Goal: Task Accomplishment & Management: Manage account settings

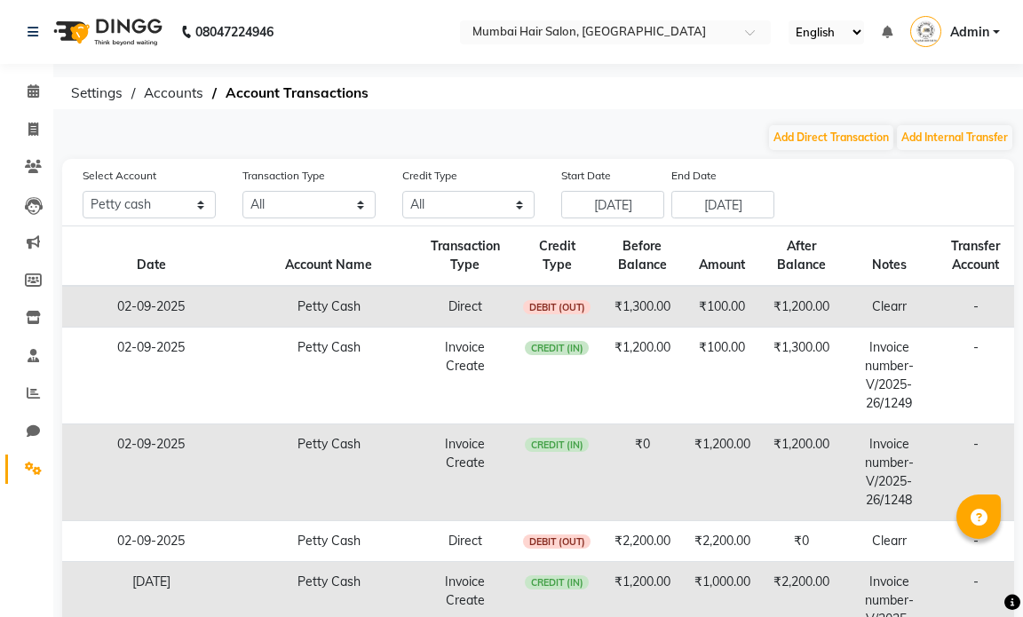
select select "6600"
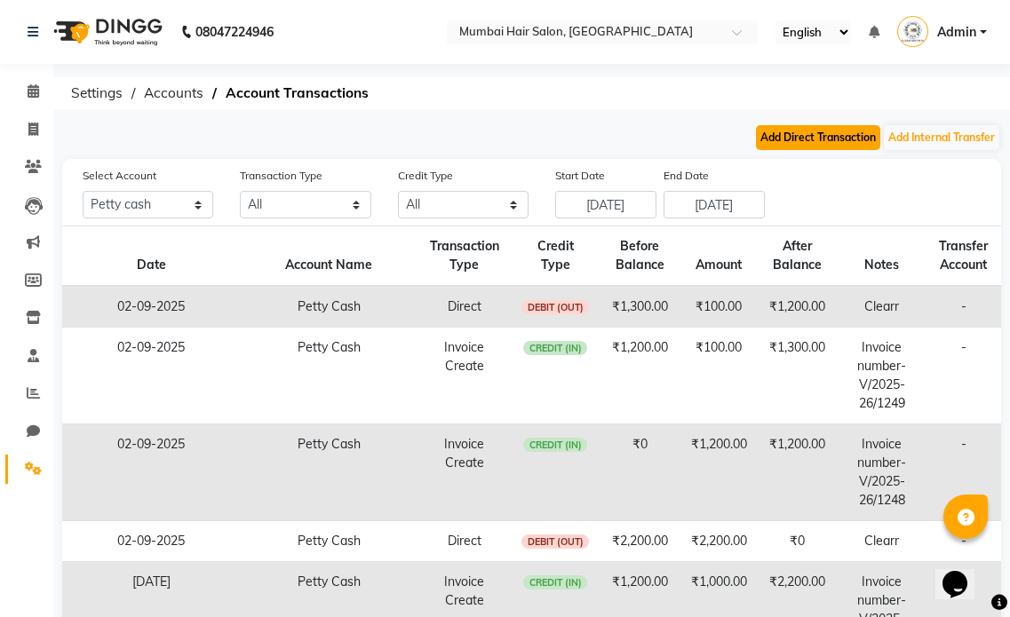
click at [844, 134] on button "Add Direct Transaction" at bounding box center [818, 137] width 124 height 25
select select "direct"
select select "6600"
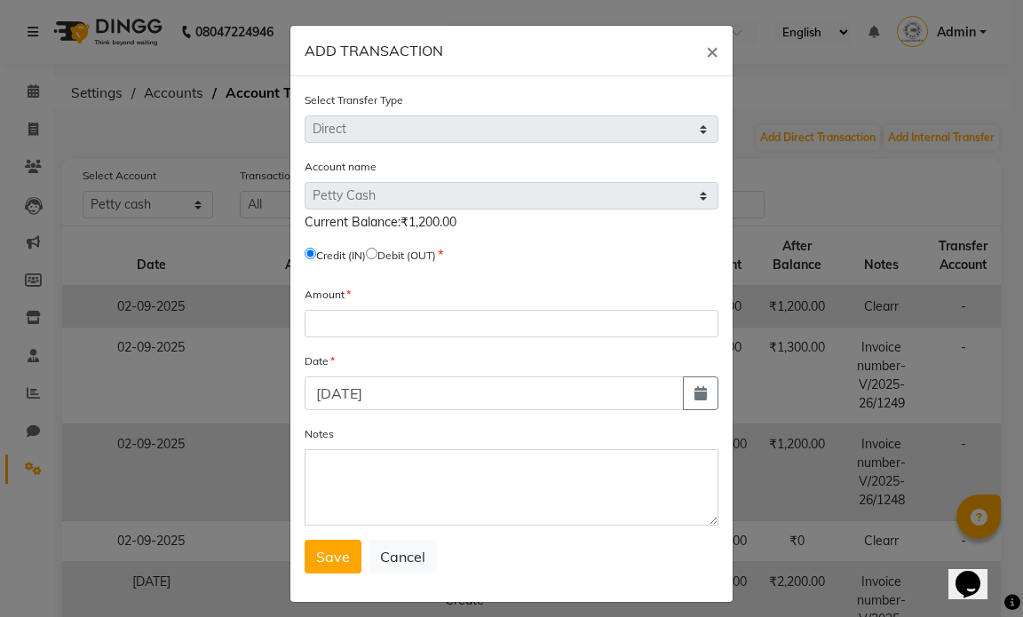
click at [409, 259] on label "Debit (OUT)" at bounding box center [406, 256] width 59 height 16
click at [387, 257] on label "Debit (OUT)" at bounding box center [406, 256] width 59 height 16
click at [376, 250] on input "radio" at bounding box center [372, 254] width 12 height 12
radio input "true"
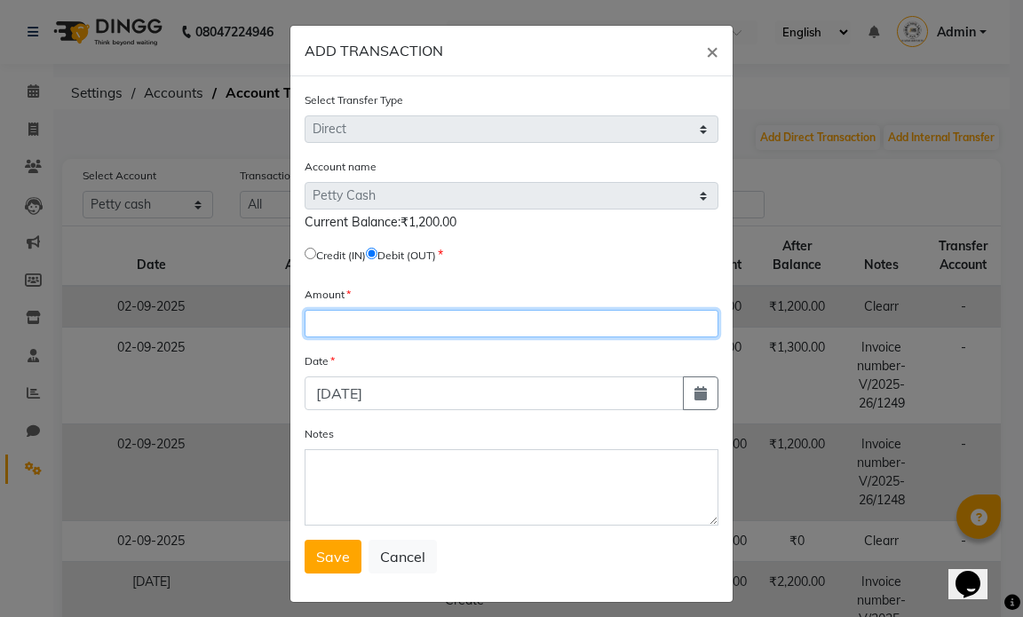
click at [332, 334] on input "number" at bounding box center [512, 324] width 414 height 28
type input "1200"
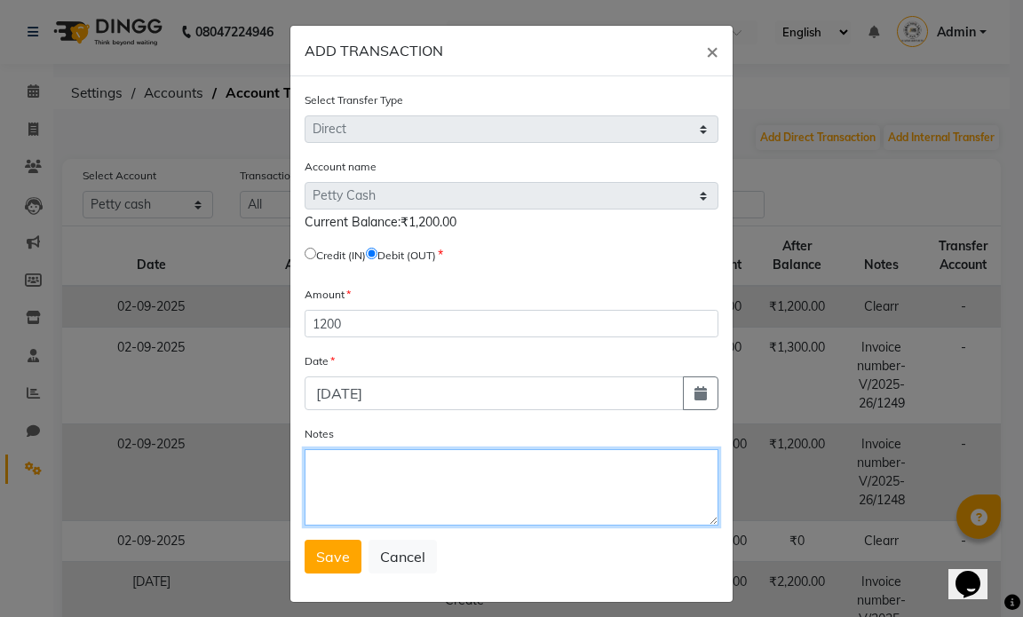
click at [354, 488] on textarea "Notes" at bounding box center [512, 487] width 414 height 76
type textarea "Clearr"
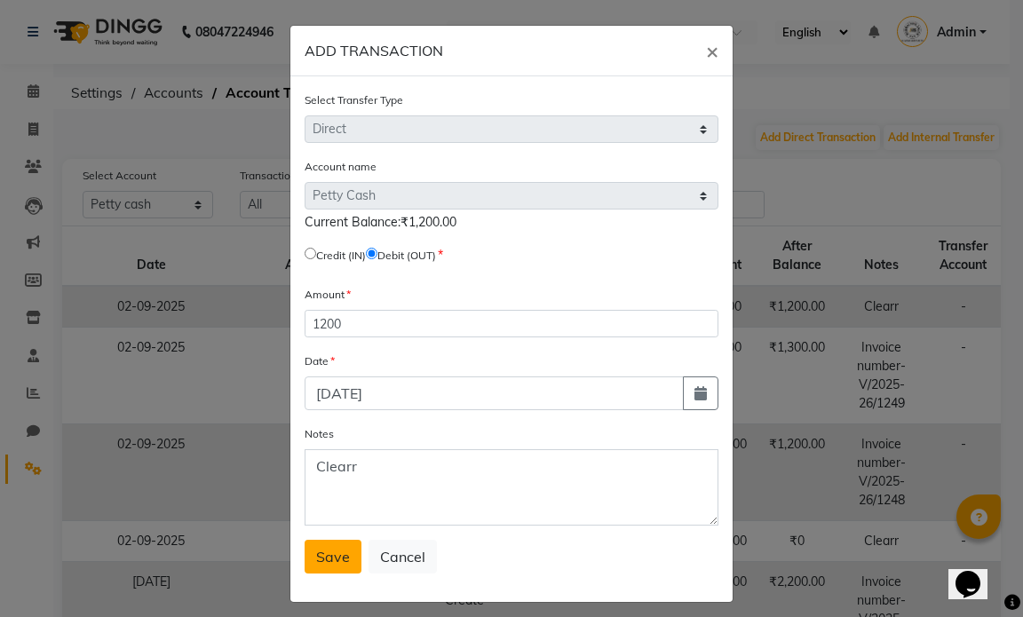
click at [343, 554] on button "Save" at bounding box center [333, 557] width 57 height 34
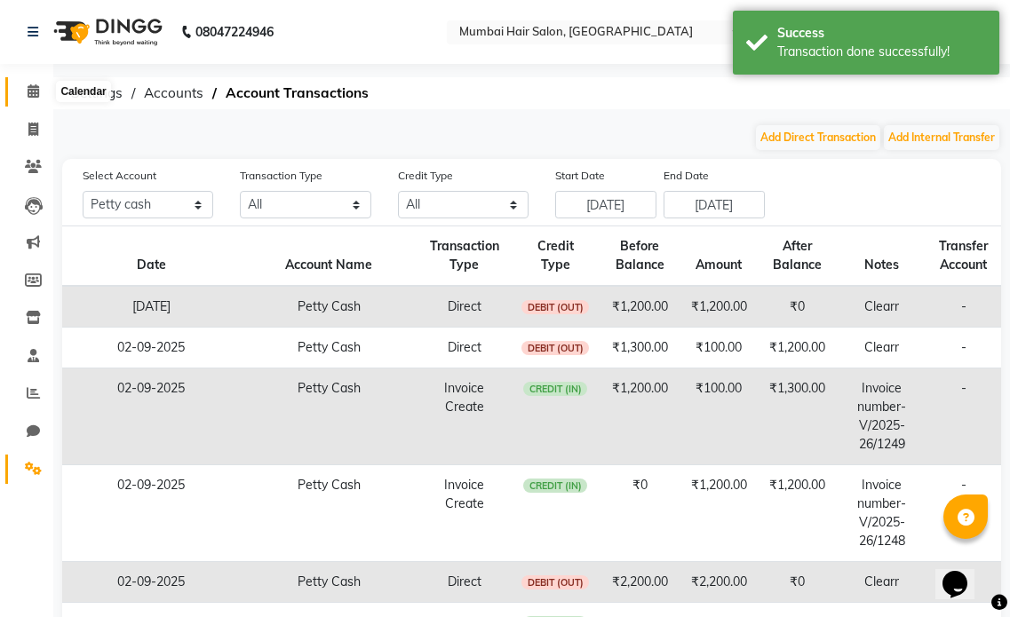
click at [31, 91] on icon at bounding box center [34, 90] width 12 height 13
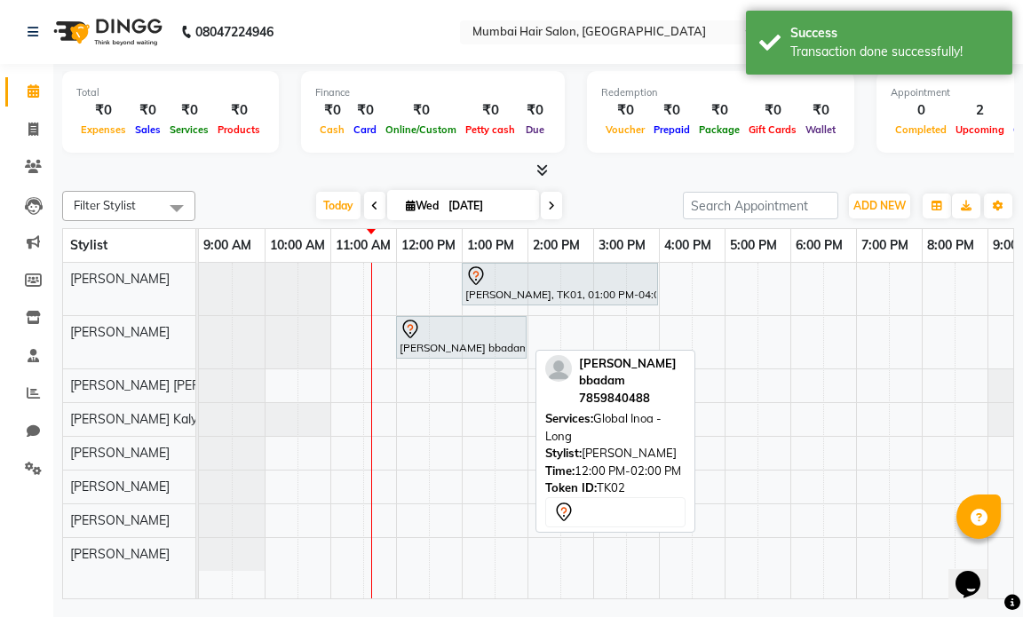
click at [440, 336] on div at bounding box center [461, 329] width 123 height 21
select select "7"
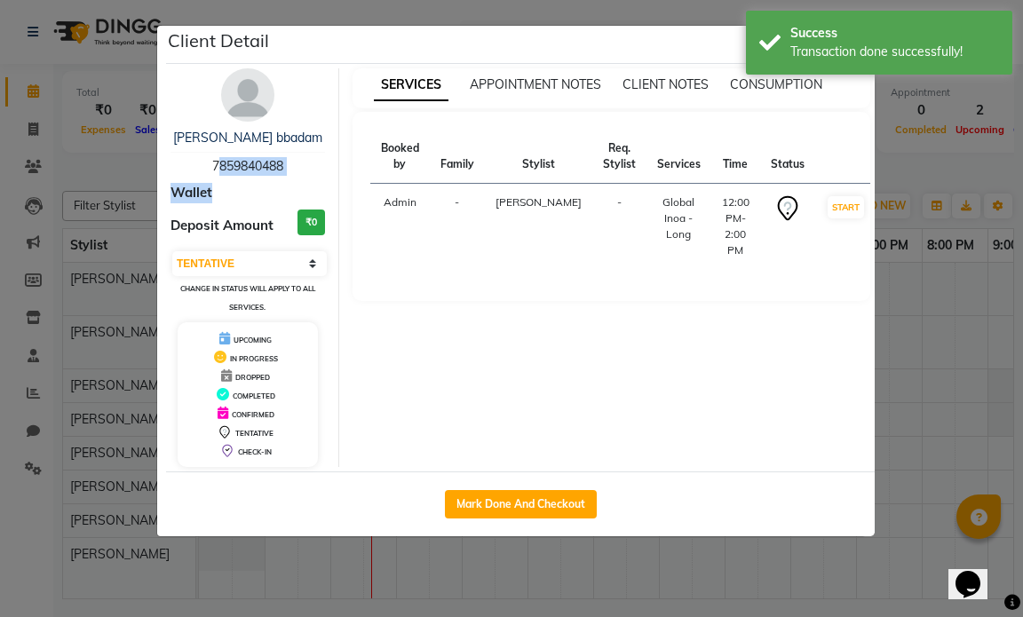
drag, startPoint x: 290, startPoint y: 176, endPoint x: 201, endPoint y: 171, distance: 89.8
click at [201, 171] on div "[PERSON_NAME] bbadam 7859840488 Wallet Deposit Amount ₹0 Select IN SERVICE CONF…" at bounding box center [248, 267] width 182 height 399
click at [239, 174] on div "[PERSON_NAME] bbadam 7859840488" at bounding box center [248, 152] width 155 height 47
drag, startPoint x: 287, startPoint y: 167, endPoint x: 213, endPoint y: 170, distance: 73.8
click at [213, 170] on div "[PERSON_NAME] bbadam 7859840488" at bounding box center [248, 152] width 155 height 47
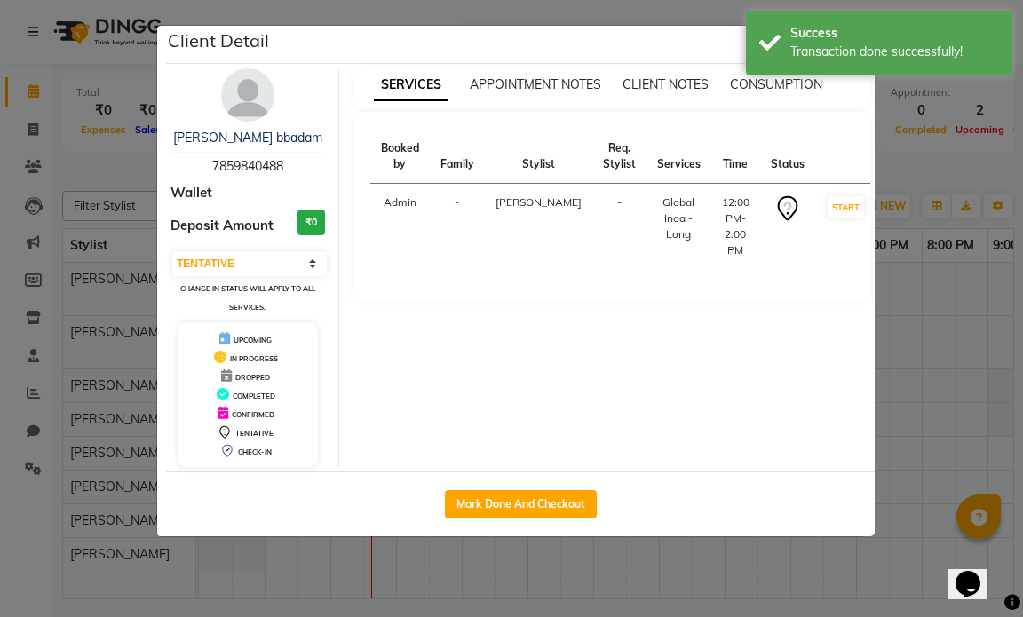
copy span "7859840488"
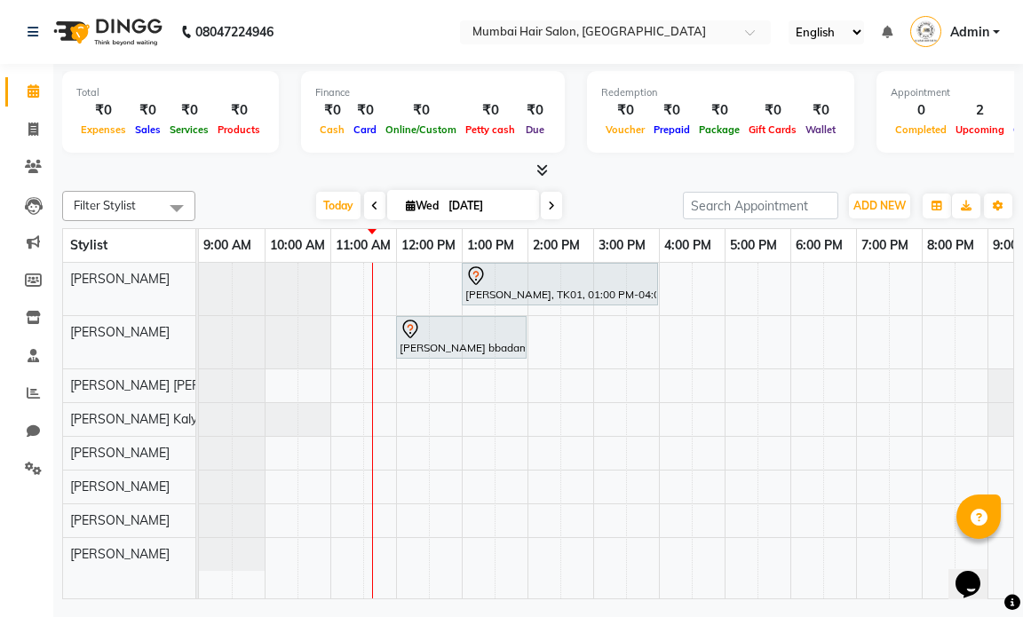
click at [433, 349] on div "[PERSON_NAME] bbadam, TK02, 12:00 PM-02:00 PM, Global Inoa - Long" at bounding box center [461, 337] width 127 height 37
select select "7"
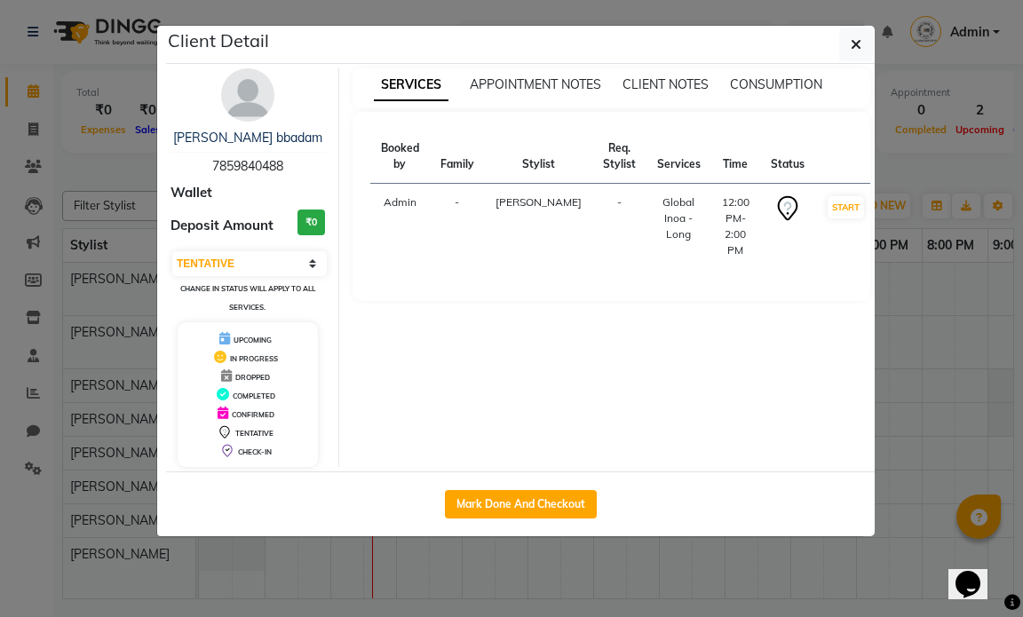
drag, startPoint x: 289, startPoint y: 171, endPoint x: 213, endPoint y: 164, distance: 75.7
click at [213, 164] on div "[PERSON_NAME] bbadam 7859840488" at bounding box center [248, 152] width 155 height 47
copy span "7859840488"
click at [853, 45] on icon "button" at bounding box center [856, 44] width 11 height 14
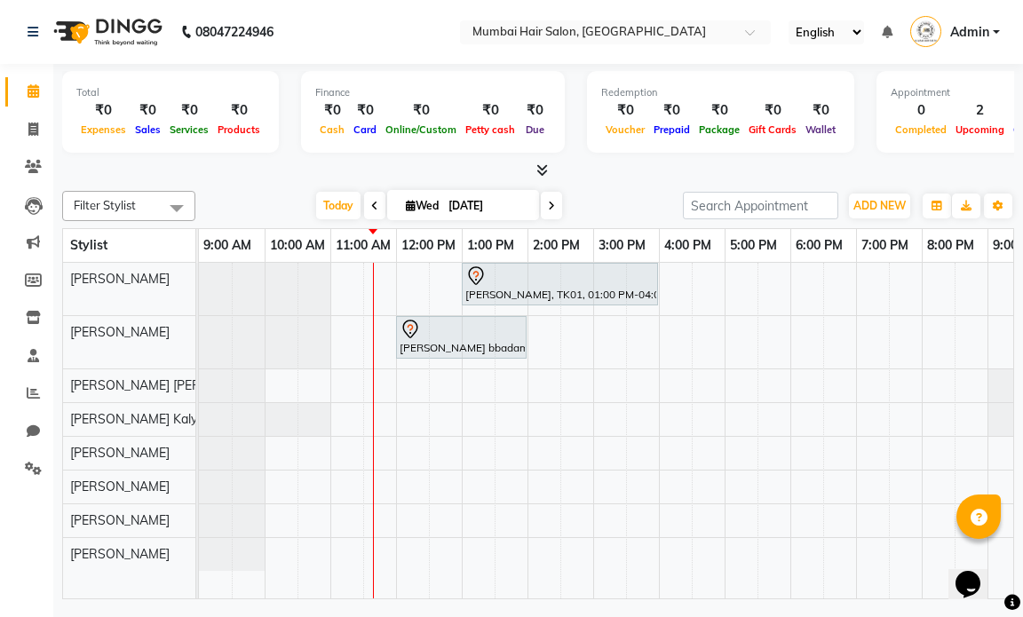
click at [422, 346] on div "[PERSON_NAME] bbadam, TK02, 12:00 PM-02:00 PM, Global Inoa - Long" at bounding box center [461, 337] width 127 height 37
select select "7"
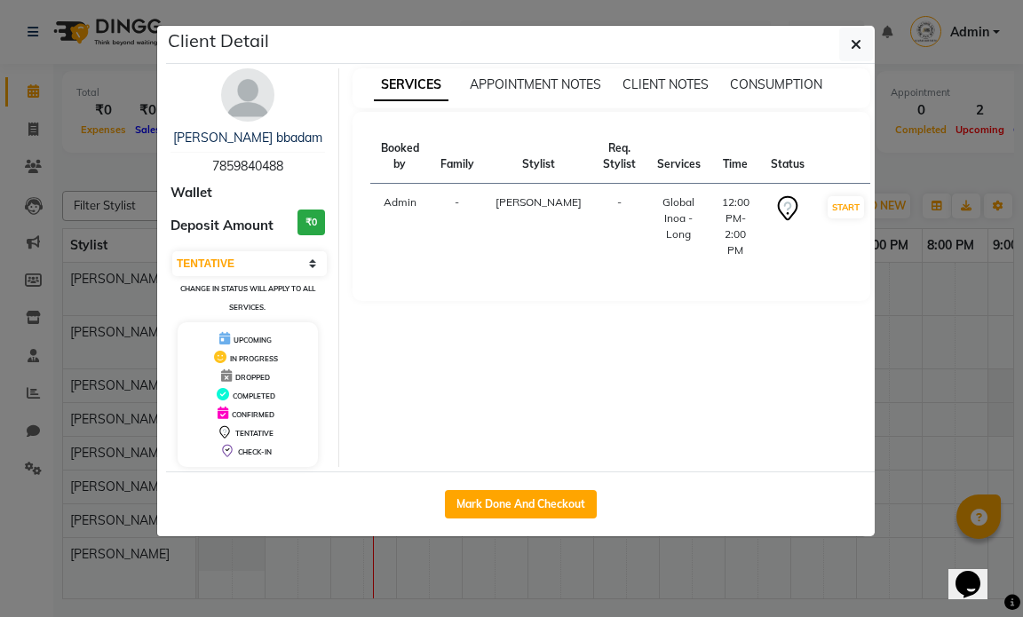
drag, startPoint x: 285, startPoint y: 160, endPoint x: 204, endPoint y: 156, distance: 80.9
click at [204, 156] on div "[PERSON_NAME] bbadam 7859840488" at bounding box center [248, 152] width 155 height 47
copy span "7859840488"
click at [855, 47] on icon "button" at bounding box center [856, 44] width 11 height 14
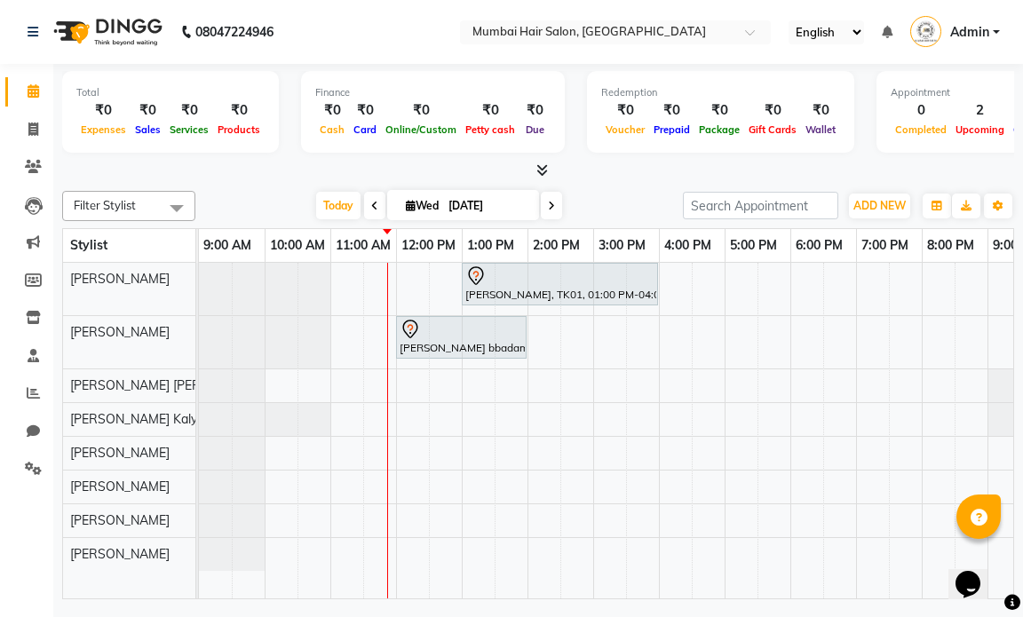
click at [454, 354] on div "[PERSON_NAME] bbadam, TK02, 12:00 PM-02:00 PM, Global Inoa - Long" at bounding box center [461, 337] width 127 height 37
select select "7"
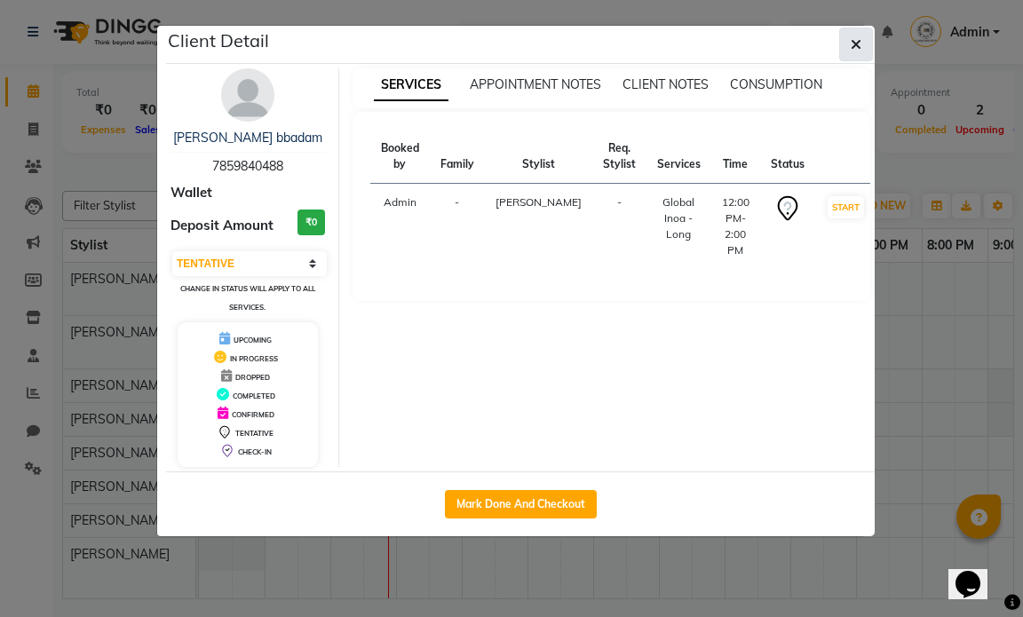
click at [853, 41] on icon "button" at bounding box center [856, 44] width 11 height 14
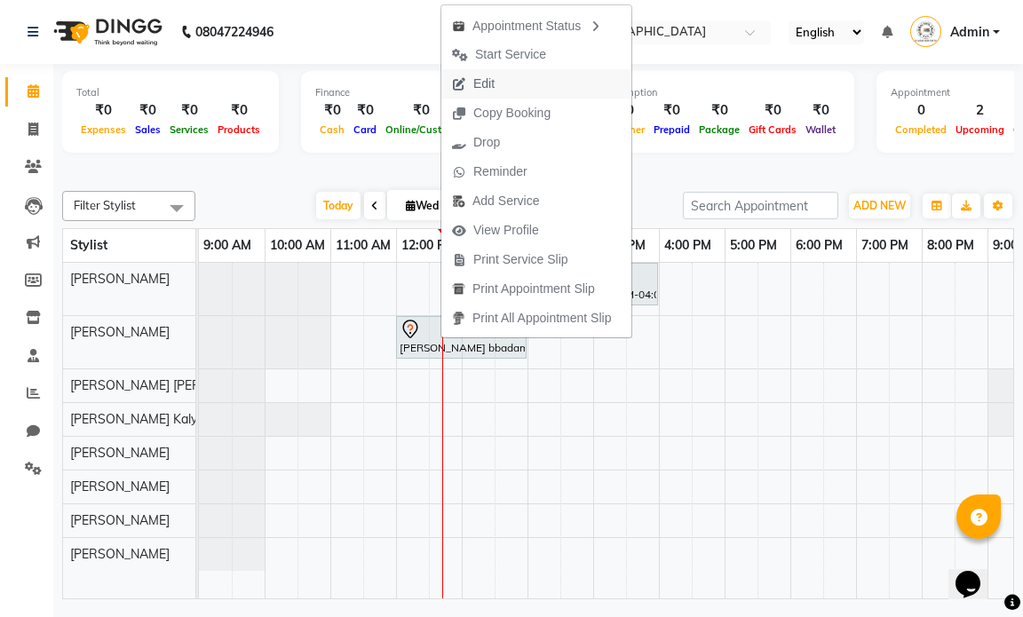
click at [500, 87] on span "Edit" at bounding box center [473, 83] width 64 height 29
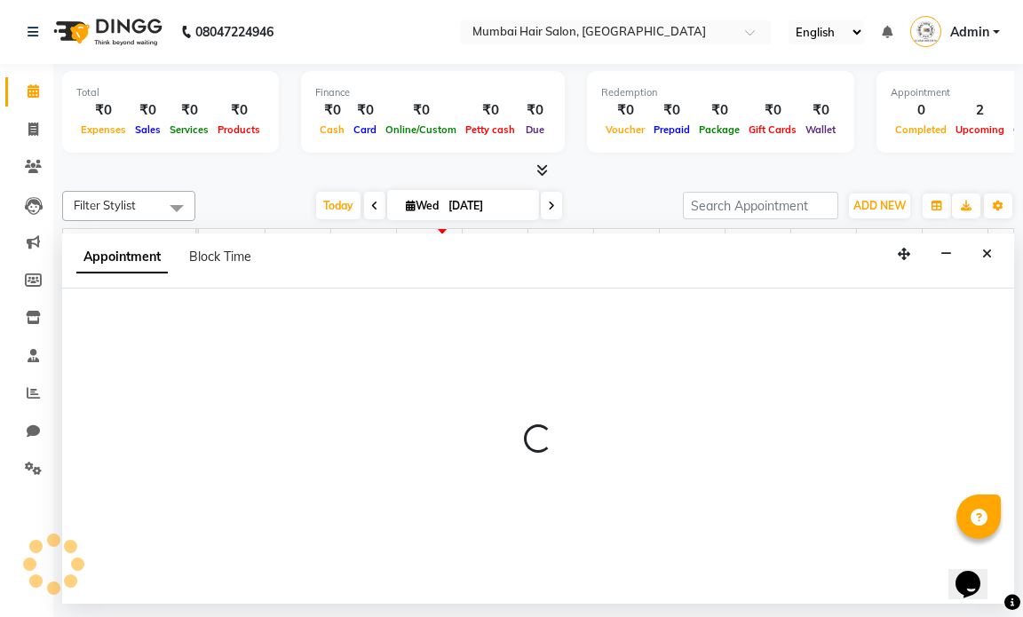
select select "720"
select select "tentative"
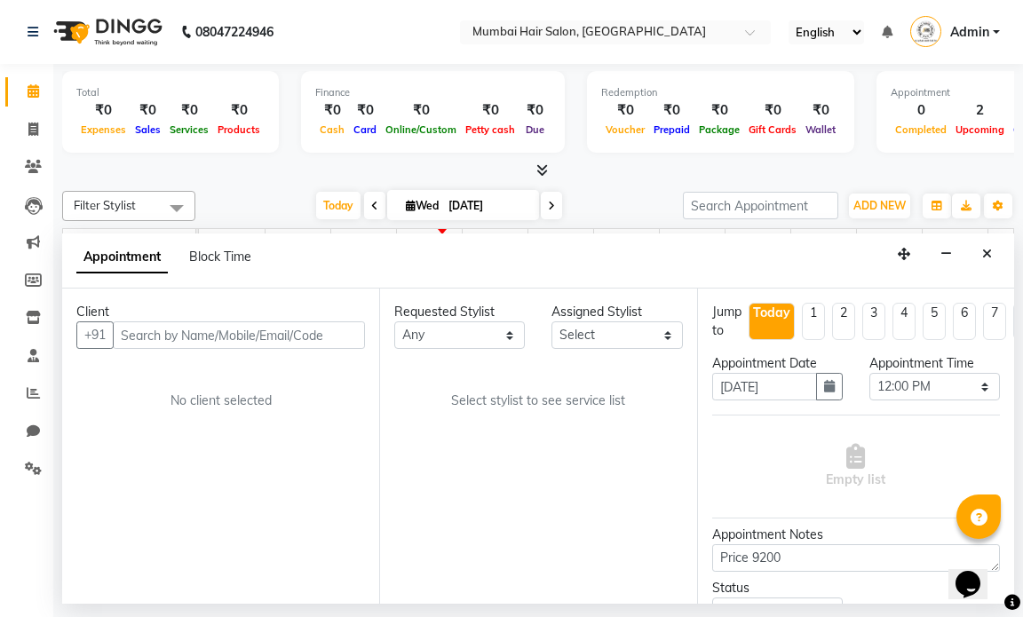
select select "66012"
select select "3758"
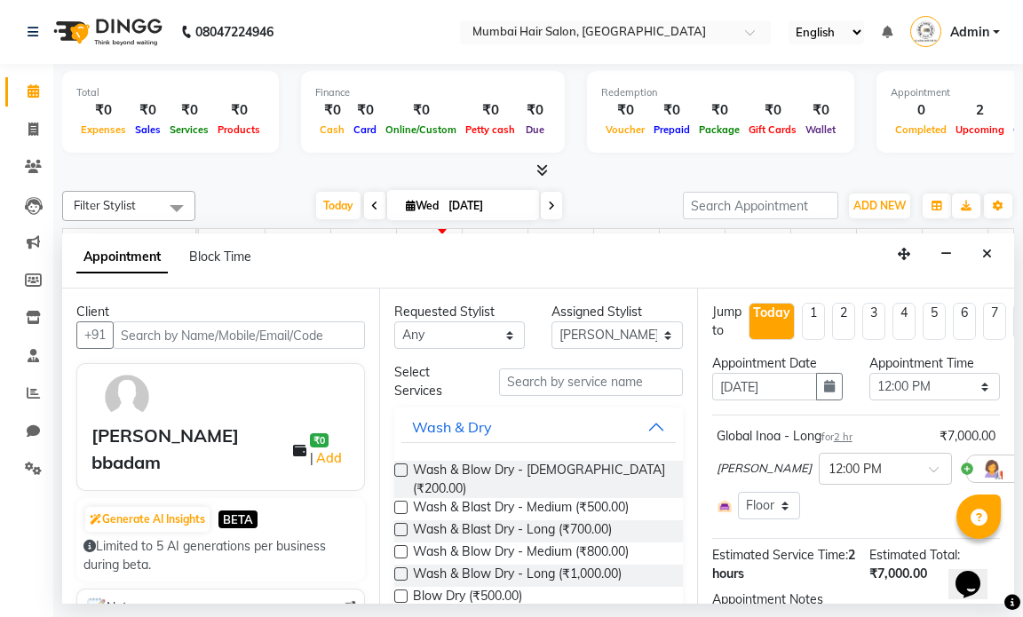
scroll to position [0, 106]
click at [996, 255] on button "Close" at bounding box center [987, 255] width 26 height 28
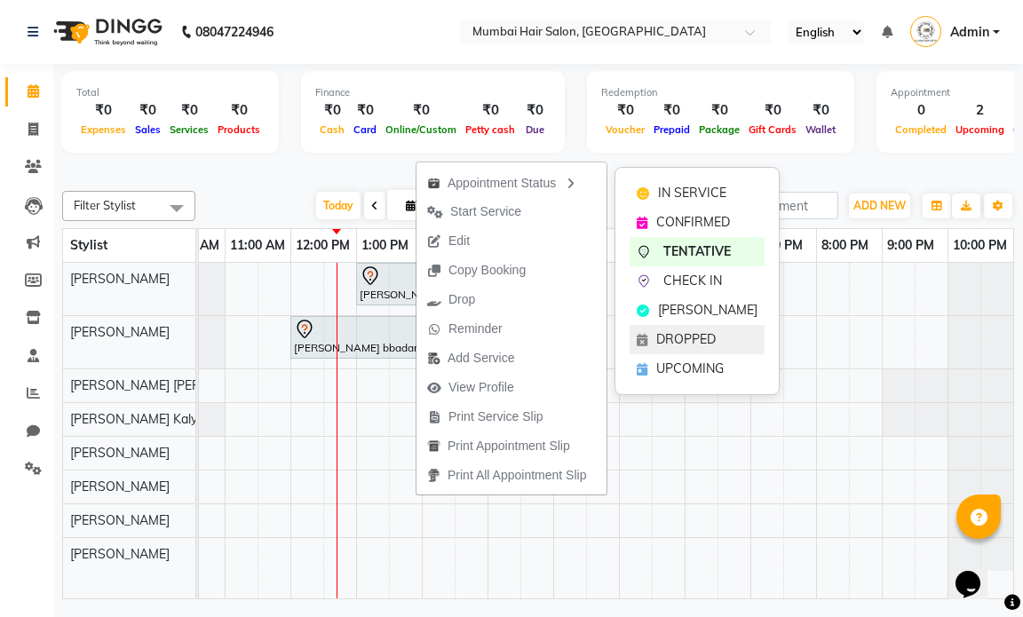
click at [673, 334] on span "DROPPED" at bounding box center [686, 339] width 60 height 19
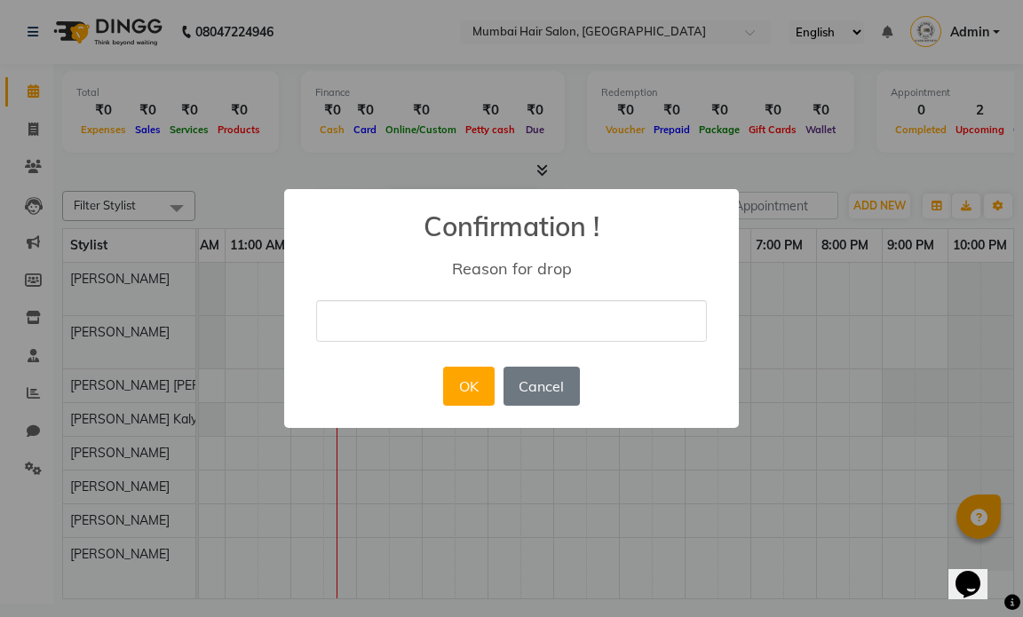
click at [353, 319] on input "text" at bounding box center [511, 321] width 391 height 42
type input "Personal"
click at [468, 385] on button "OK" at bounding box center [468, 386] width 51 height 39
